Goal: Task Accomplishment & Management: Use online tool/utility

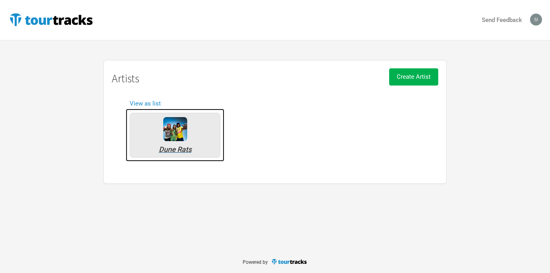
click at [175, 131] on img at bounding box center [175, 129] width 24 height 24
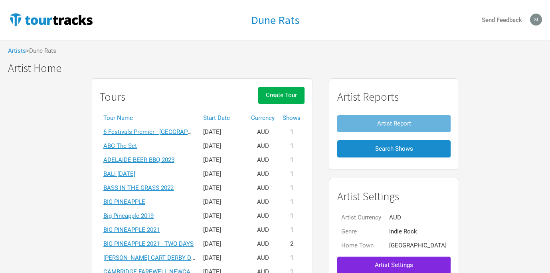
click at [234, 117] on th "Start Date" at bounding box center [223, 118] width 48 height 14
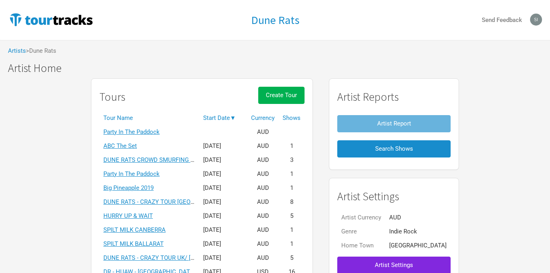
click at [234, 117] on th "Start Date ▼" at bounding box center [223, 118] width 48 height 14
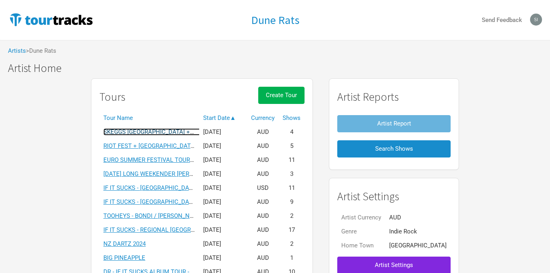
click at [172, 132] on link "SKEGGS [GEOGRAPHIC_DATA] + [GEOGRAPHIC_DATA] 2025" at bounding box center [183, 131] width 160 height 7
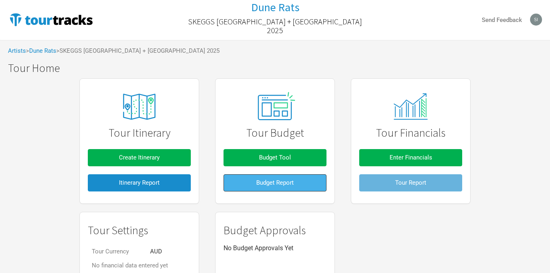
click at [270, 178] on button "Budget Report" at bounding box center [275, 182] width 103 height 17
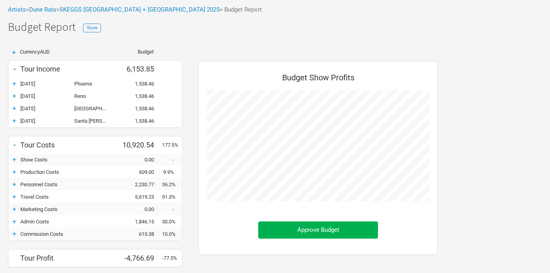
scroll to position [47, 0]
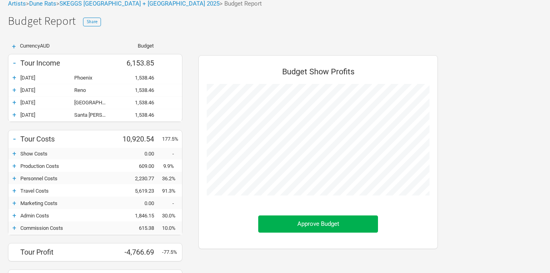
click at [16, 179] on div "+" at bounding box center [14, 178] width 12 height 8
